Goal: Information Seeking & Learning: Check status

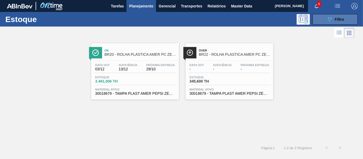
click at [351, 23] on button "089F7B8B-B2A5-4AFE-B5C0-19BA573D28AC Filtro" at bounding box center [335, 19] width 45 height 11
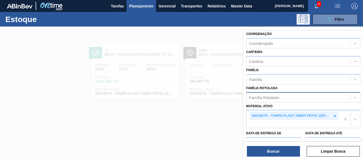
scroll to position [53, 0]
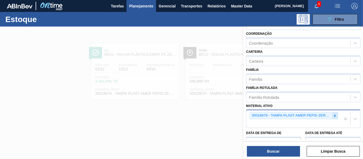
click at [334, 115] on icon at bounding box center [335, 116] width 4 height 4
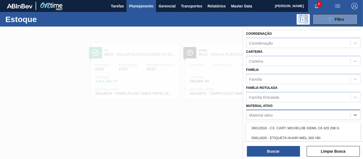
click at [328, 115] on div "Material ativo" at bounding box center [299, 115] width 104 height 8
type ativo "30031905"
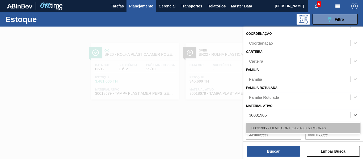
click at [300, 126] on div "30031905 - FILME CONT GAZ 400X60 MICRAS" at bounding box center [303, 128] width 114 height 10
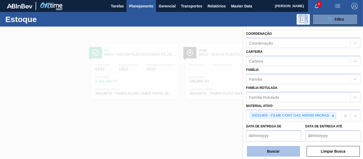
click at [273, 152] on button "Buscar" at bounding box center [273, 151] width 53 height 11
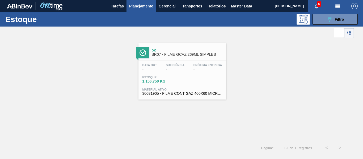
click at [184, 74] on div "Data out - Suficiência - Próxima Entrega - Estoque 1.156,750 KG Material ativo …" at bounding box center [183, 79] width 88 height 36
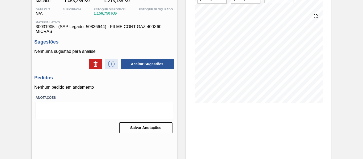
scroll to position [53, 0]
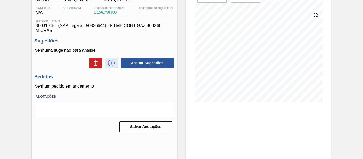
click at [110, 64] on icon at bounding box center [111, 63] width 9 height 6
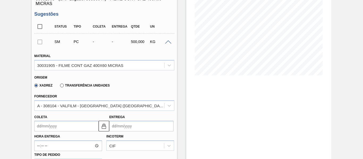
scroll to position [80, 0]
click at [157, 157] on div "Hora Entrega Incoterm CIF Tipo de pedido" at bounding box center [104, 151] width 144 height 38
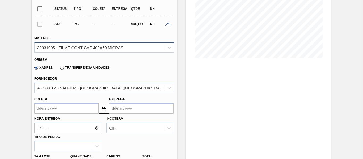
scroll to position [86, 0]
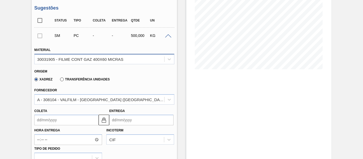
click at [48, 59] on div "30031905 - FILME CONT GAZ 400X60 MICRAS" at bounding box center [80, 59] width 86 height 5
click at [47, 59] on div "30031905 - FILME CONT GAZ 400X60 MICRAS" at bounding box center [80, 59] width 86 height 5
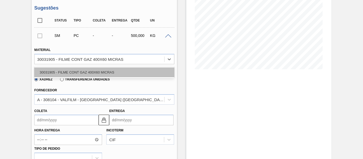
click at [47, 72] on div "30031905 - FILME CONT GAZ 400X60 MICRAS" at bounding box center [104, 73] width 140 height 10
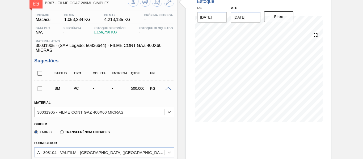
scroll to position [33, 0]
click at [52, 48] on span "30031905 - (SAP Legado: 50836644) - FILME CONT GAZ 400X60 MICRAS" at bounding box center [104, 49] width 137 height 10
click at [50, 45] on span "30031905 - (SAP Legado: 50836644) - FILME CONT GAZ 400X60 MICRAS" at bounding box center [104, 49] width 137 height 10
copy span "30031905"
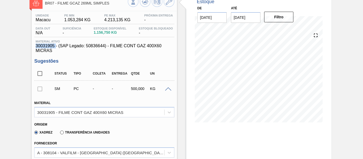
drag, startPoint x: 95, startPoint y: 89, endPoint x: 55, endPoint y: 82, distance: 40.0
click at [95, 89] on div "-" at bounding box center [101, 89] width 20 height 4
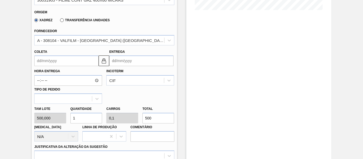
scroll to position [139, 0]
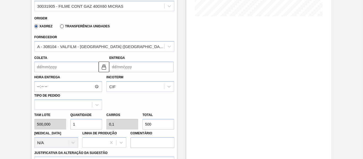
click at [135, 98] on div "Hora Entrega Incoterm CIF Tipo de pedido" at bounding box center [104, 91] width 144 height 38
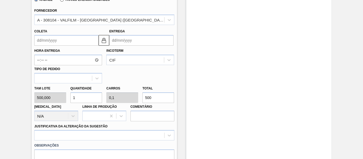
click at [95, 98] on input "1" at bounding box center [86, 98] width 32 height 11
drag, startPoint x: 92, startPoint y: 98, endPoint x: 72, endPoint y: 98, distance: 20.5
click at [72, 98] on input "1" at bounding box center [86, 98] width 32 height 11
type input "2"
type input "0,2"
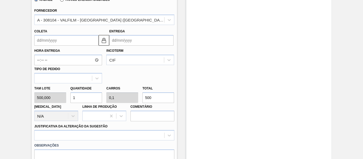
type input "1.000"
drag, startPoint x: 79, startPoint y: 99, endPoint x: 71, endPoint y: 99, distance: 8.2
click at [71, 99] on input "2" at bounding box center [86, 98] width 32 height 11
type input "23"
type input "2,3"
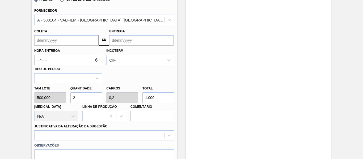
type input "11.500"
type input "230"
type input "23"
type input "115.000"
type input "2.300"
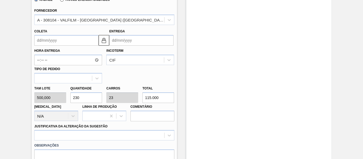
type input "230"
type input "1.150.000"
drag, startPoint x: 85, startPoint y: 99, endPoint x: 67, endPoint y: 99, distance: 17.6
click at [67, 99] on div "Tam lote 500,000 Quantidade 2.300 Carros 230 Total 1.150.000 [MEDICAL_DATA] N/A…" at bounding box center [104, 103] width 144 height 38
type input "3"
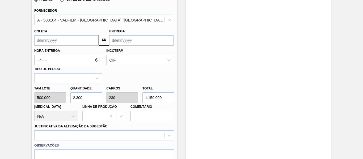
type input "0,3"
type input "1.500"
type input "0"
type input "4"
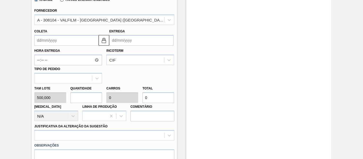
type input "0,4"
type input "2.000"
type input "0"
type input "5"
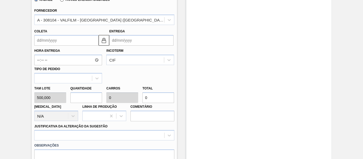
type input "0,5"
type input "2.500"
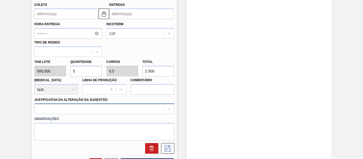
type input "5"
click at [92, 109] on div at bounding box center [104, 109] width 140 height 10
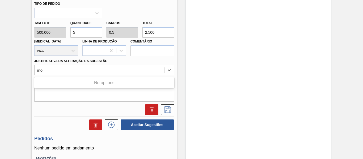
type Sugestão "inou"
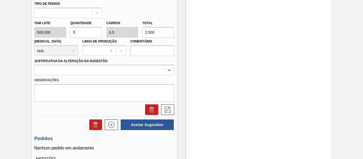
drag, startPoint x: 48, startPoint y: 72, endPoint x: 12, endPoint y: 65, distance: 37.3
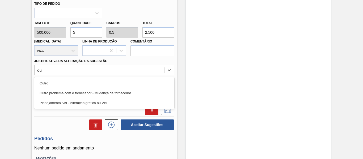
type Sugestão "out"
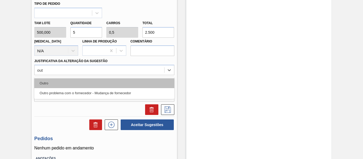
click at [75, 83] on div "Outro" at bounding box center [104, 83] width 140 height 10
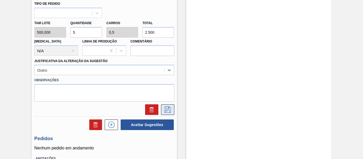
click at [170, 107] on icon at bounding box center [168, 110] width 9 height 6
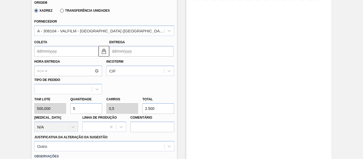
scroll to position [152, 0]
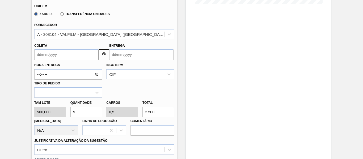
click at [62, 55] on input "Coleta" at bounding box center [66, 54] width 64 height 11
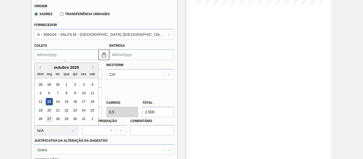
click at [48, 119] on div "27" at bounding box center [49, 119] width 7 height 7
type input "[DATE]"
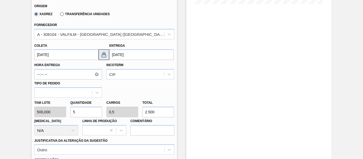
click at [107, 54] on button at bounding box center [104, 54] width 11 height 11
click at [99, 54] on button at bounding box center [104, 54] width 11 height 11
click at [55, 57] on input "[DATE]" at bounding box center [66, 54] width 64 height 11
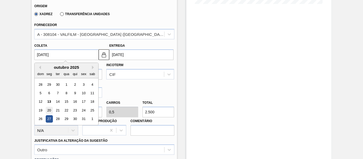
click at [49, 110] on div "20" at bounding box center [49, 110] width 7 height 7
type input "[DATE]"
click at [61, 55] on input "[DATE]" at bounding box center [66, 54] width 64 height 11
click at [136, 55] on input "[DATE]" at bounding box center [141, 54] width 64 height 11
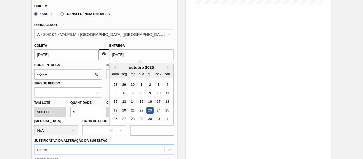
click at [123, 116] on div "27" at bounding box center [124, 119] width 7 height 7
type input "[DATE]"
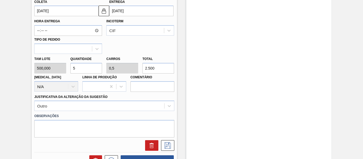
scroll to position [205, 0]
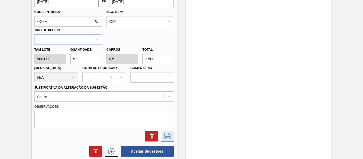
click at [170, 139] on icon at bounding box center [168, 136] width 9 height 6
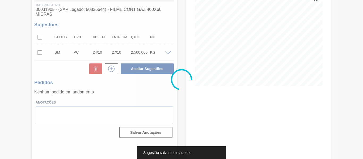
scroll to position [69, 0]
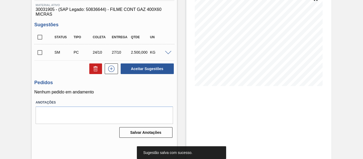
click at [39, 52] on input "checkbox" at bounding box center [39, 52] width 11 height 11
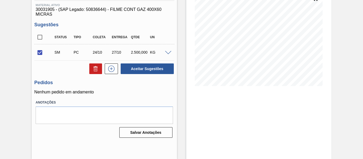
click at [169, 52] on span at bounding box center [168, 53] width 6 height 4
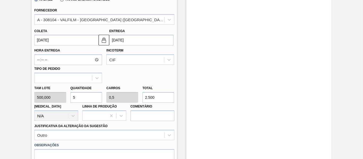
scroll to position [176, 0]
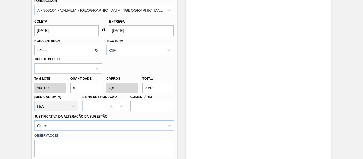
click at [72, 32] on input "[DATE]" at bounding box center [66, 30] width 64 height 11
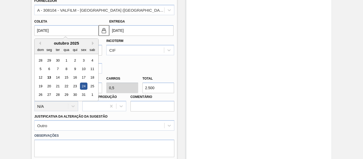
click at [119, 28] on input "[DATE]" at bounding box center [141, 30] width 64 height 11
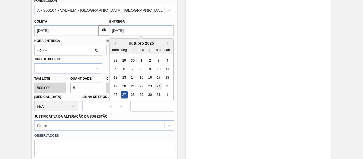
click at [159, 86] on div "24" at bounding box center [158, 86] width 7 height 7
checkbox input "false"
type input "[DATE]"
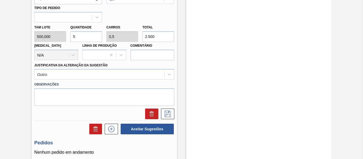
scroll to position [229, 0]
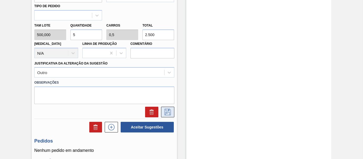
click at [172, 113] on button at bounding box center [167, 112] width 13 height 11
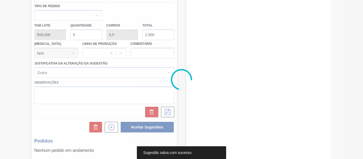
scroll to position [69, 0]
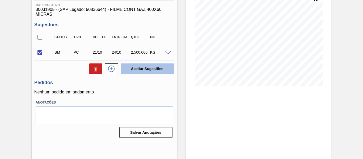
click at [146, 71] on button "Aceitar Sugestões" at bounding box center [147, 69] width 53 height 11
checkbox input "false"
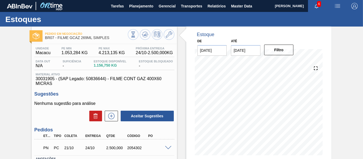
scroll to position [53, 0]
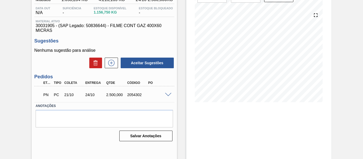
click at [165, 95] on span at bounding box center [168, 95] width 6 height 4
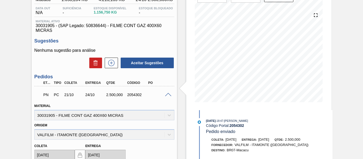
click at [166, 95] on span at bounding box center [168, 95] width 6 height 4
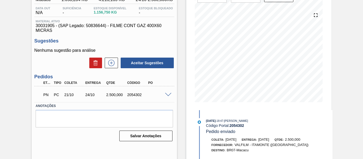
click at [136, 94] on div "2054302" at bounding box center [137, 95] width 23 height 4
copy div "2054302"
click at [135, 93] on div "2054302" at bounding box center [137, 95] width 23 height 4
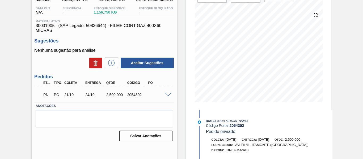
click at [120, 94] on div "2.500,000" at bounding box center [116, 95] width 23 height 4
drag, startPoint x: 115, startPoint y: 95, endPoint x: 106, endPoint y: 94, distance: 9.7
click at [106, 94] on div "2.500,000" at bounding box center [116, 95] width 23 height 4
copy div "2.500"
click at [163, 26] on span "30031905 - (SAP Legado: 50836644) - FILME CONT GAZ 400X60 MICRAS" at bounding box center [104, 28] width 137 height 10
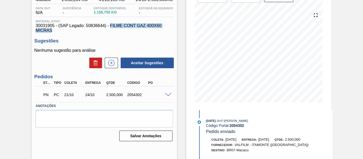
drag, startPoint x: 52, startPoint y: 29, endPoint x: 111, endPoint y: 26, distance: 59.1
click at [111, 26] on span "30031905 - (SAP Legado: 50836644) - FILME CONT GAZ 400X60 MICRAS" at bounding box center [104, 28] width 137 height 10
copy span "FILME CONT GAZ 400X60 MICRAS"
click at [112, 34] on div "Unidade Macacu PE MIN 1.053,284 KG PE MAX 4.213,135 KG Próxima Entrega 24/10 - …" at bounding box center [104, 67] width 145 height 152
drag, startPoint x: 105, startPoint y: 27, endPoint x: 86, endPoint y: 25, distance: 18.7
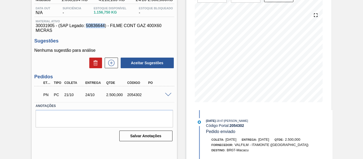
click at [86, 25] on span "30031905 - (SAP Legado: 50836644) - FILME CONT GAZ 400X60 MICRAS" at bounding box center [104, 28] width 137 height 10
copy span "50836644"
drag, startPoint x: 55, startPoint y: 27, endPoint x: 37, endPoint y: 24, distance: 18.3
click at [37, 24] on span "30031905 - (SAP Legado: 50836644) - FILME CONT GAZ 400X60 MICRAS" at bounding box center [104, 28] width 137 height 10
copy span "30031905"
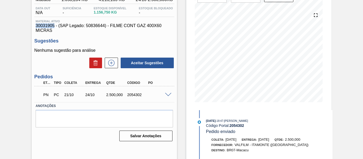
click at [140, 43] on h3 "Sugestões" at bounding box center [104, 41] width 140 height 6
click at [166, 94] on span at bounding box center [168, 95] width 6 height 4
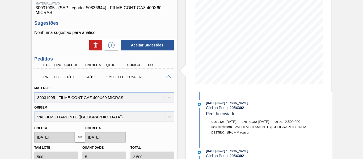
scroll to position [80, 0]
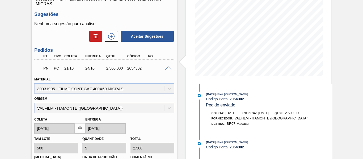
click at [53, 89] on div "Material 30031905 - FILME CONT GAZ 400X60 MICRAS" at bounding box center [104, 85] width 140 height 18
drag, startPoint x: 127, startPoint y: 90, endPoint x: 31, endPoint y: 89, distance: 96.5
click at [31, 89] on div "Pedido em Negociação BR07 - FILME GCAZ 269ML SIMPLES Unidade Macacu PE MIN 1.05…" at bounding box center [181, 98] width 363 height 302
click at [99, 106] on div "Origem VALFILM - [GEOGRAPHIC_DATA] ([GEOGRAPHIC_DATA])" at bounding box center [104, 104] width 140 height 18
click at [84, 107] on div "Origem VALFILM - [GEOGRAPHIC_DATA] ([GEOGRAPHIC_DATA])" at bounding box center [104, 104] width 140 height 18
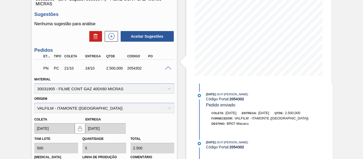
click at [170, 107] on div "Origem VALFILM - [GEOGRAPHIC_DATA] ([GEOGRAPHIC_DATA])" at bounding box center [104, 104] width 140 height 18
click at [89, 111] on div "Origem VALFILM - [GEOGRAPHIC_DATA] ([GEOGRAPHIC_DATA])" at bounding box center [104, 104] width 140 height 18
drag, startPoint x: 278, startPoint y: 118, endPoint x: 234, endPoint y: 118, distance: 44.4
click at [234, 118] on div "Fornecedor: VALFILM - [GEOGRAPHIC_DATA] ([GEOGRAPHIC_DATA])" at bounding box center [269, 118] width 126 height 5
copy span "VALFILM - ITAMONTE ([GEOGRAPHIC_DATA])"
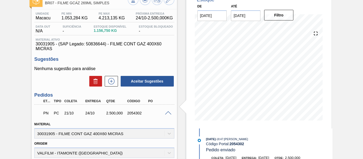
scroll to position [0, 0]
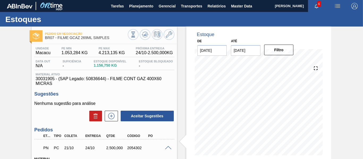
click at [176, 35] on div "Pedido em Negociação BR07 - FILME GCAZ 269ML SIMPLES" at bounding box center [104, 35] width 145 height 12
click at [170, 35] on icon at bounding box center [169, 34] width 6 height 6
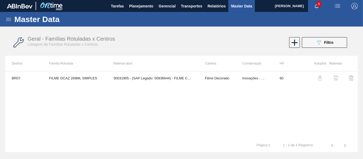
click at [337, 76] on img "button" at bounding box center [335, 78] width 5 height 5
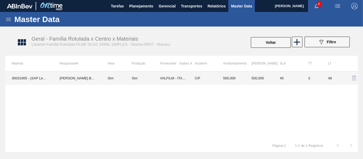
click at [174, 78] on td "VALFILM - ITAMONTE ([GEOGRAPHIC_DATA])" at bounding box center [174, 78] width 28 height 13
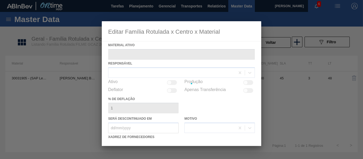
type ativo "30031905 - (SAP Legado: 50836644) - FILME CONT GAZ 400X60 MICRAS"
checkbox input "true"
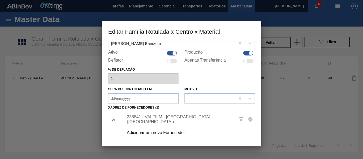
scroll to position [80, 0]
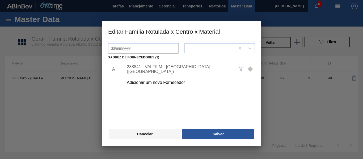
click at [158, 136] on button "Cancelar" at bounding box center [145, 134] width 73 height 11
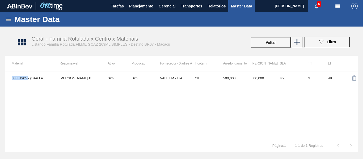
click at [158, 136] on div "30031905 - (SAP Legado: 50836644) - FILME CONT GAZ 400X60 MICRAS [PERSON_NAME] …" at bounding box center [181, 105] width 353 height 68
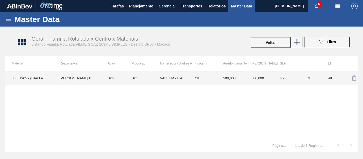
click at [180, 78] on td "VALFILM - ITAMONTE ([GEOGRAPHIC_DATA])" at bounding box center [174, 78] width 28 height 13
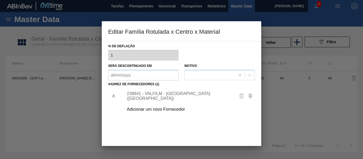
scroll to position [53, 0]
click at [180, 96] on div "238841 - VALFILM - [GEOGRAPHIC_DATA] ([GEOGRAPHIC_DATA])" at bounding box center [179, 96] width 104 height 10
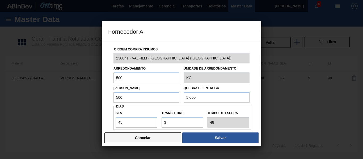
click at [141, 143] on button "Cancelar" at bounding box center [143, 138] width 77 height 11
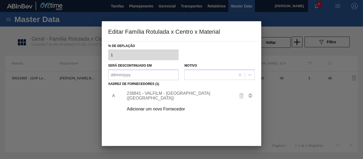
click at [147, 5] on div at bounding box center [181, 79] width 363 height 159
click at [30, 90] on div at bounding box center [181, 79] width 363 height 159
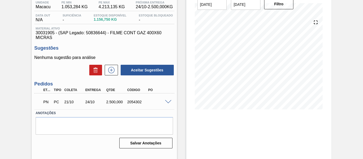
scroll to position [53, 0]
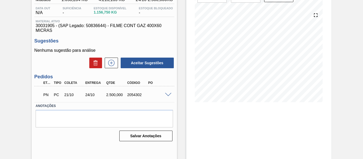
click at [131, 93] on div "2054302" at bounding box center [137, 95] width 23 height 4
copy div "2054302"
click at [126, 8] on span "Estoque Disponível" at bounding box center [110, 8] width 33 height 3
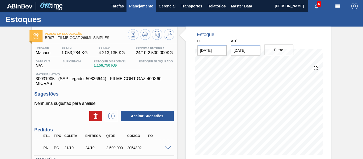
click at [140, 3] on span "Planejamento" at bounding box center [141, 6] width 24 height 6
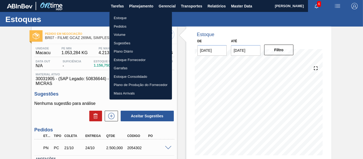
click at [126, 18] on li "Estoque" at bounding box center [141, 18] width 62 height 9
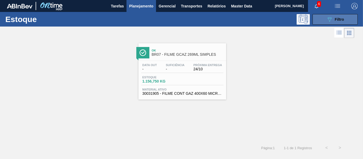
click at [337, 15] on button "089F7B8B-B2A5-4AFE-B5C0-19BA573D28AC Filtro" at bounding box center [335, 19] width 45 height 11
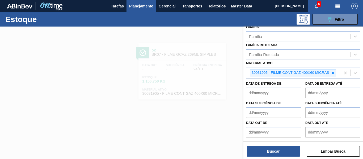
scroll to position [103, 0]
click at [333, 72] on icon at bounding box center [333, 73] width 2 height 2
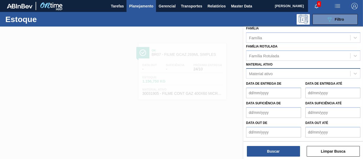
click at [260, 75] on div "Material ativo" at bounding box center [303, 73] width 114 height 10
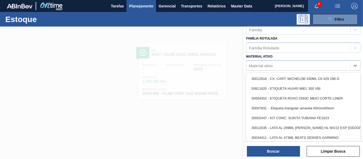
paste ativo "30005946"
type ativo "30005946"
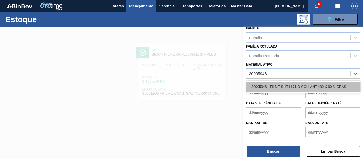
click at [274, 85] on div "30005946 - FILME SHRINK NO COLLANT 400 X 60 MICRAS" at bounding box center [303, 87] width 114 height 10
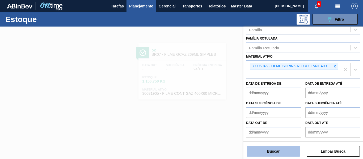
click at [278, 155] on button "Buscar" at bounding box center [273, 151] width 53 height 11
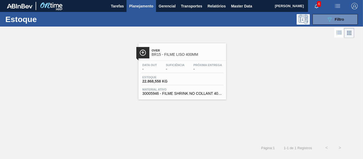
click at [164, 71] on div "Data out - Suficiência - Próxima Entrega -" at bounding box center [182, 69] width 82 height 10
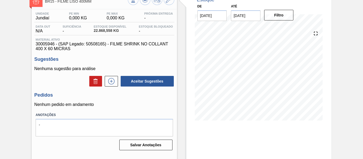
scroll to position [27, 0]
